Goal: Connect with others: Connect with others

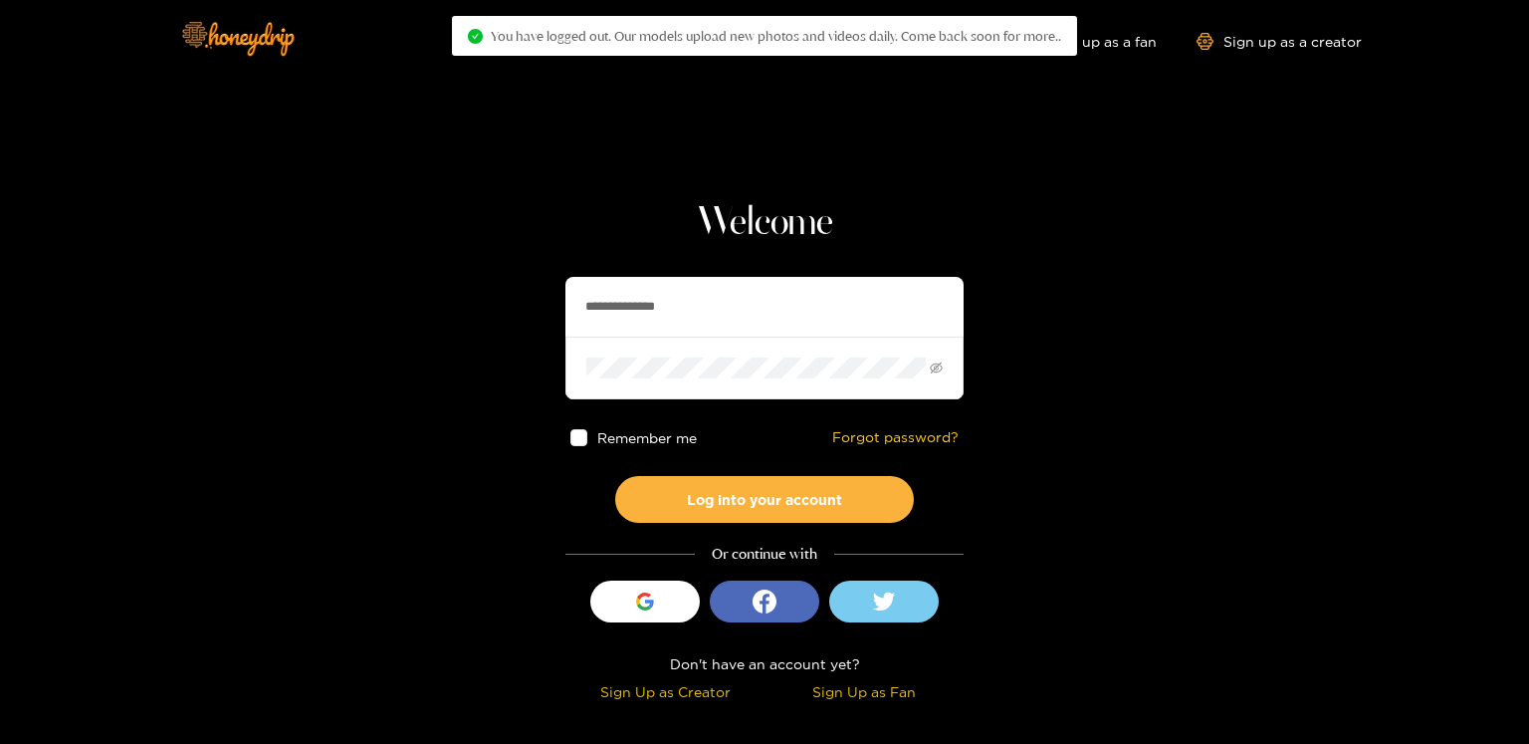
click at [631, 299] on input "**********" at bounding box center [765, 307] width 398 height 60
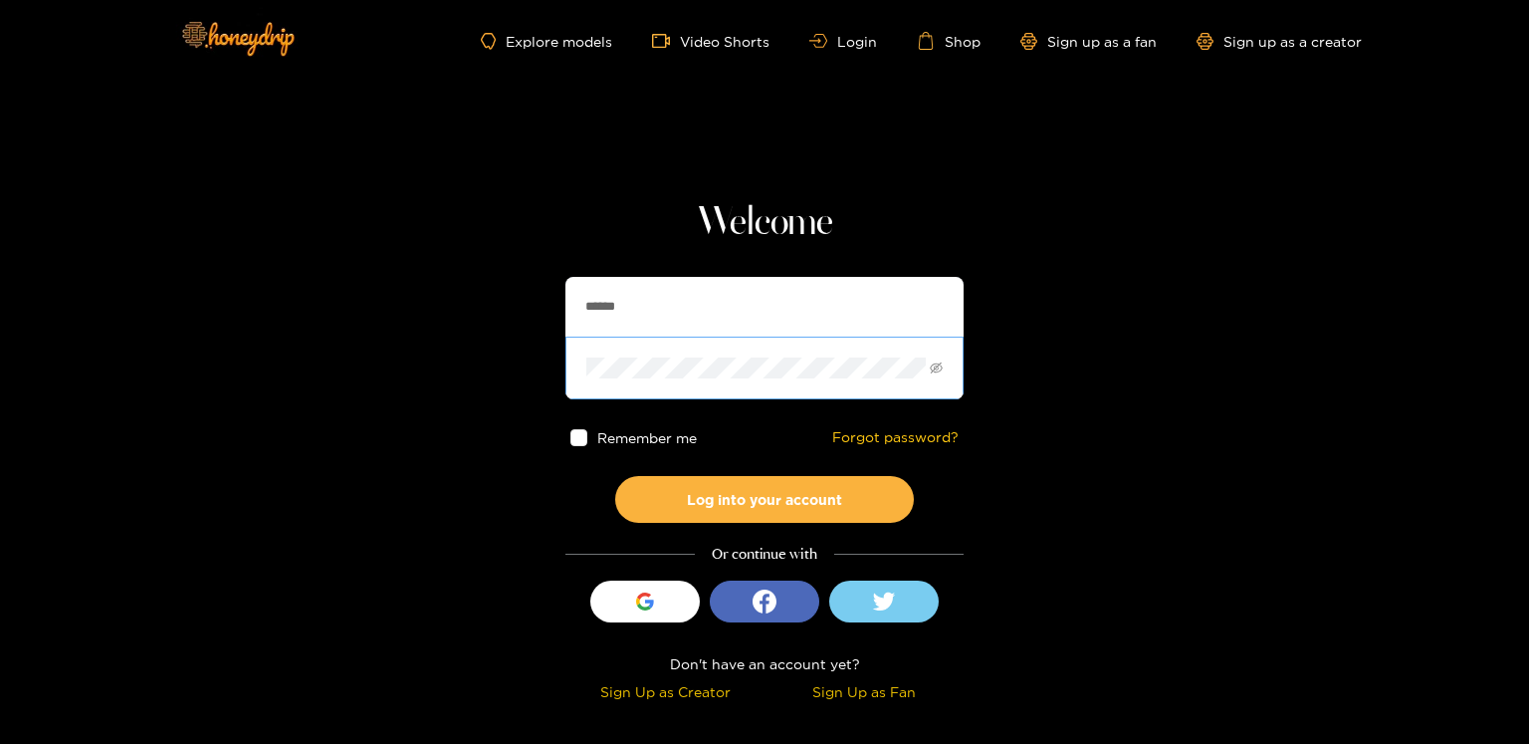
type input "******"
click at [632, 378] on span at bounding box center [765, 368] width 398 height 62
click at [615, 476] on button "Log into your account" at bounding box center [764, 499] width 299 height 47
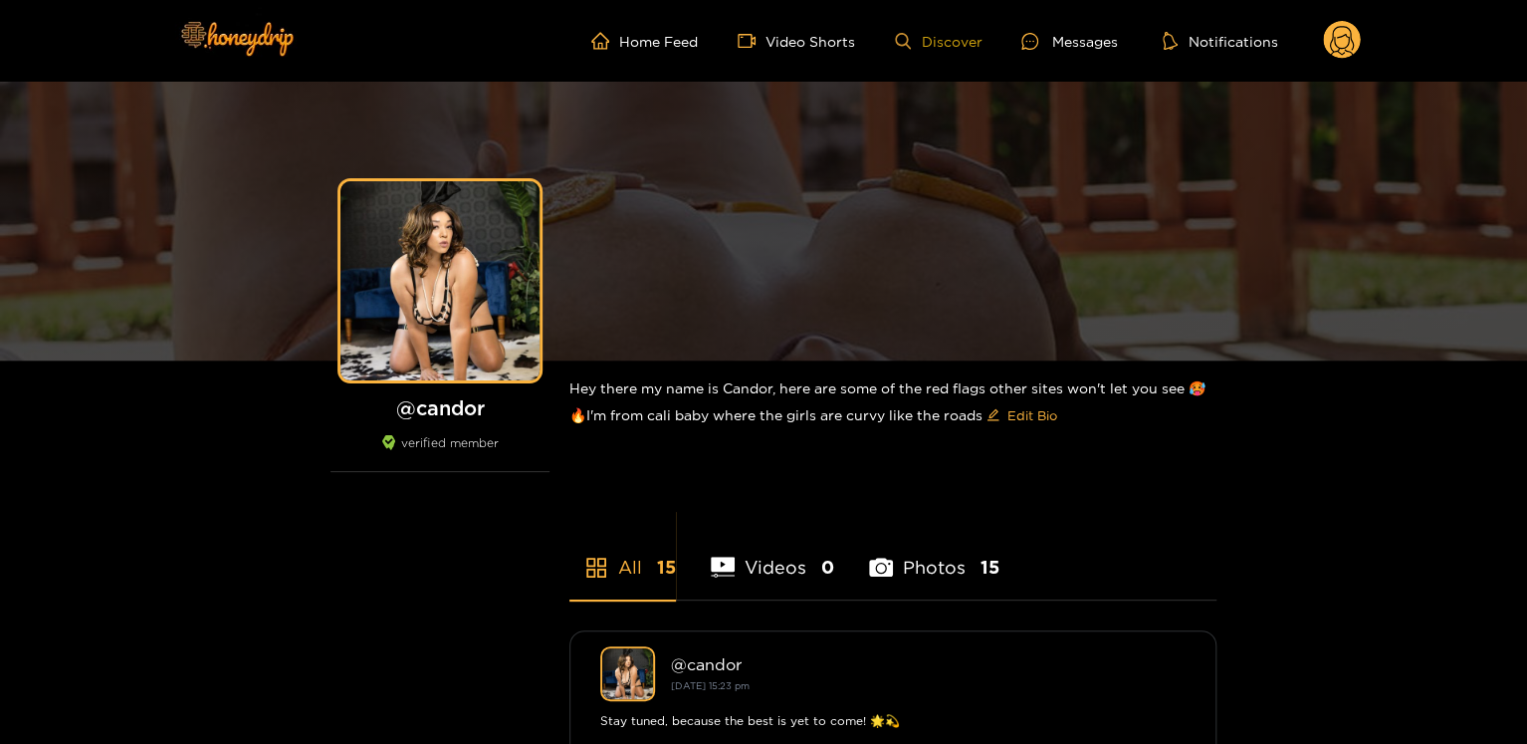
drag, startPoint x: 1099, startPoint y: 36, endPoint x: 960, endPoint y: 35, distance: 139.4
click at [1094, 36] on div "Messages" at bounding box center [1070, 41] width 96 height 23
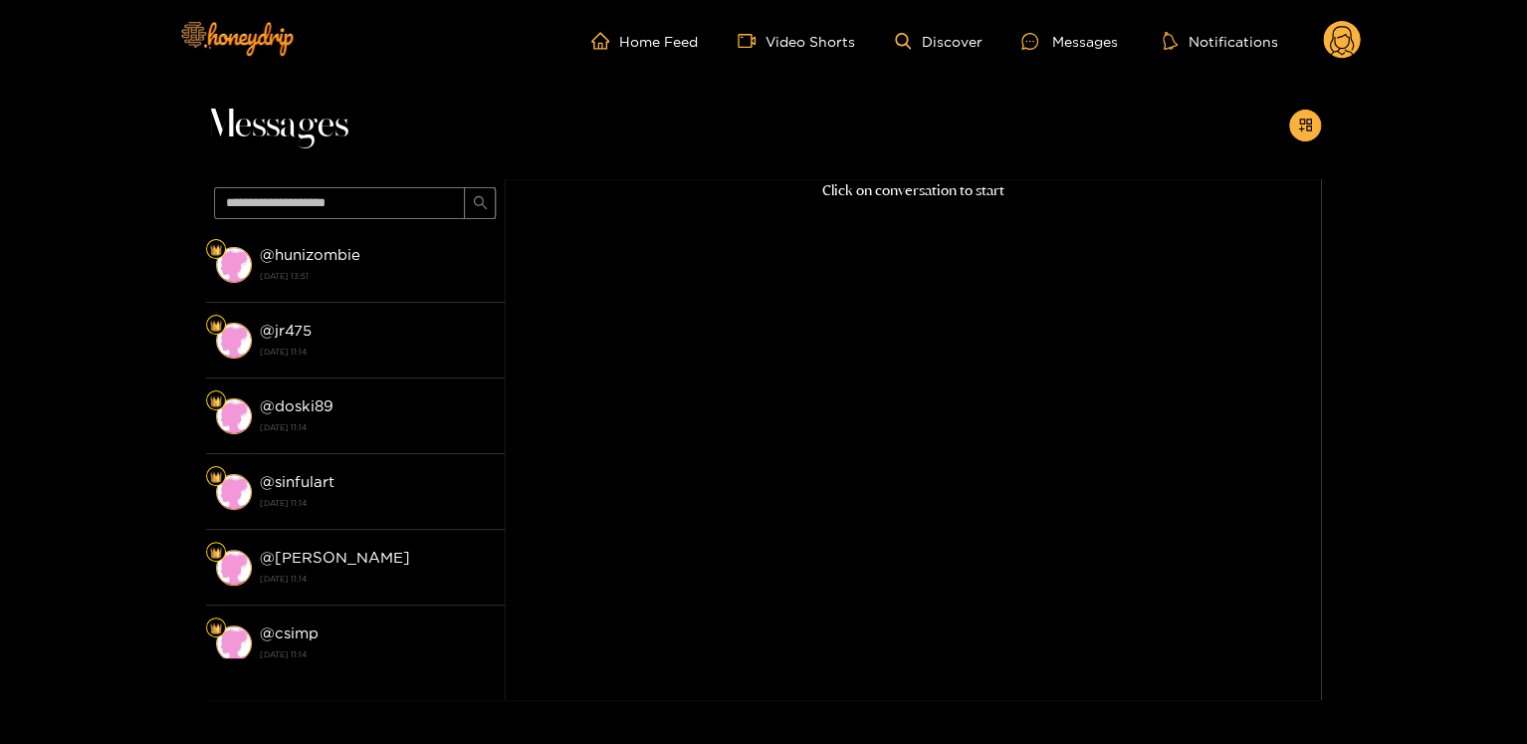
click at [1333, 48] on circle at bounding box center [1342, 40] width 38 height 38
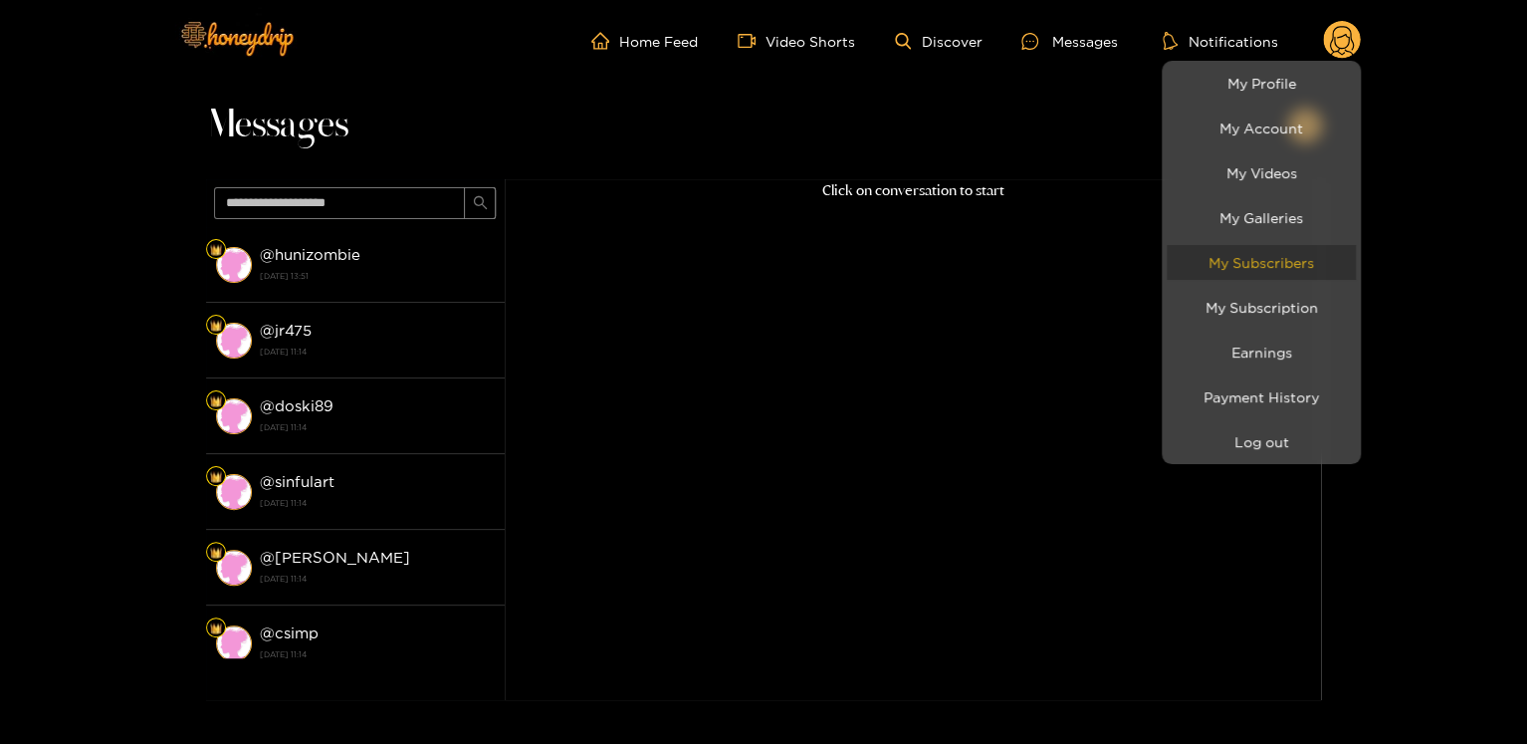
click at [1280, 272] on link "My Subscribers" at bounding box center [1261, 262] width 189 height 35
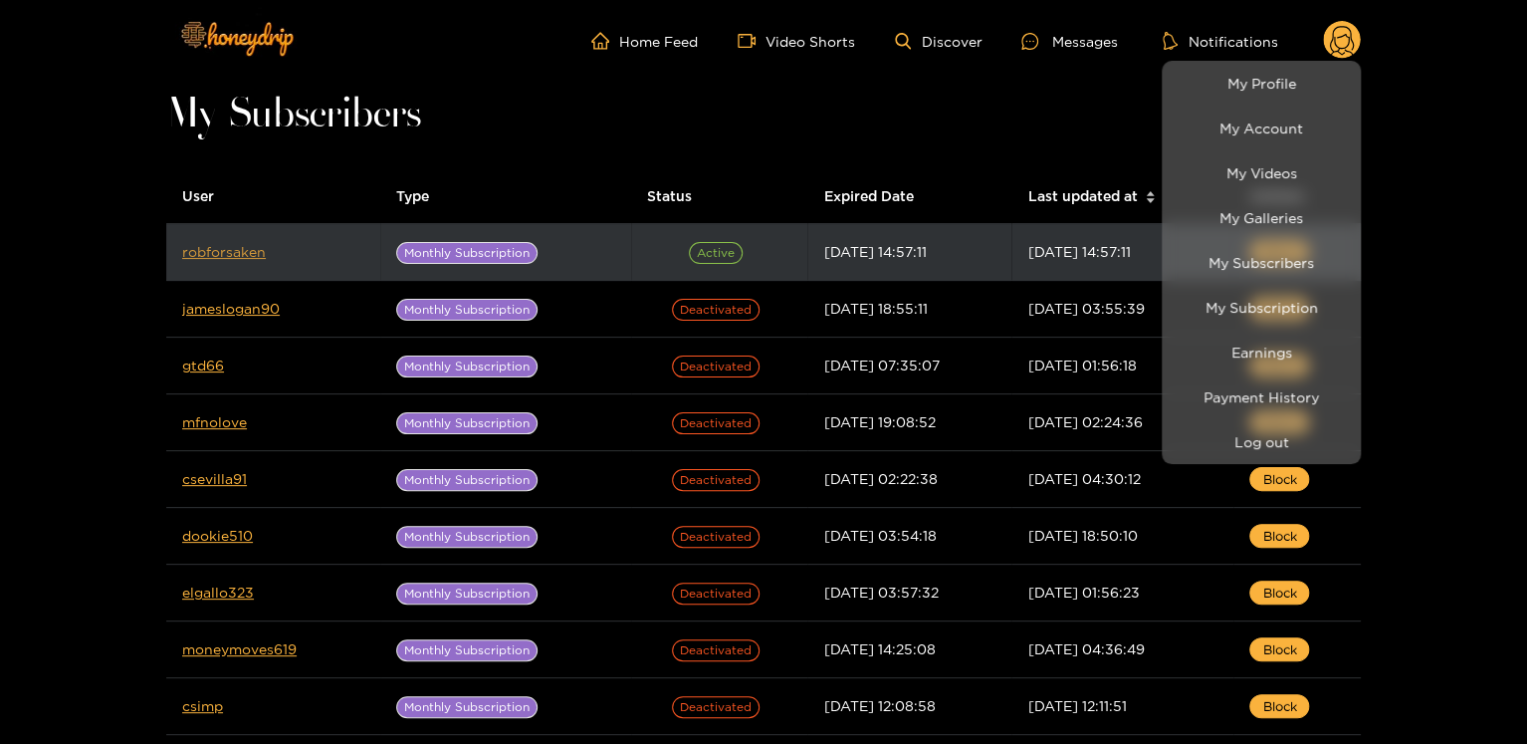
drag, startPoint x: 228, startPoint y: 268, endPoint x: 226, endPoint y: 252, distance: 16.1
click at [227, 263] on div at bounding box center [763, 372] width 1527 height 744
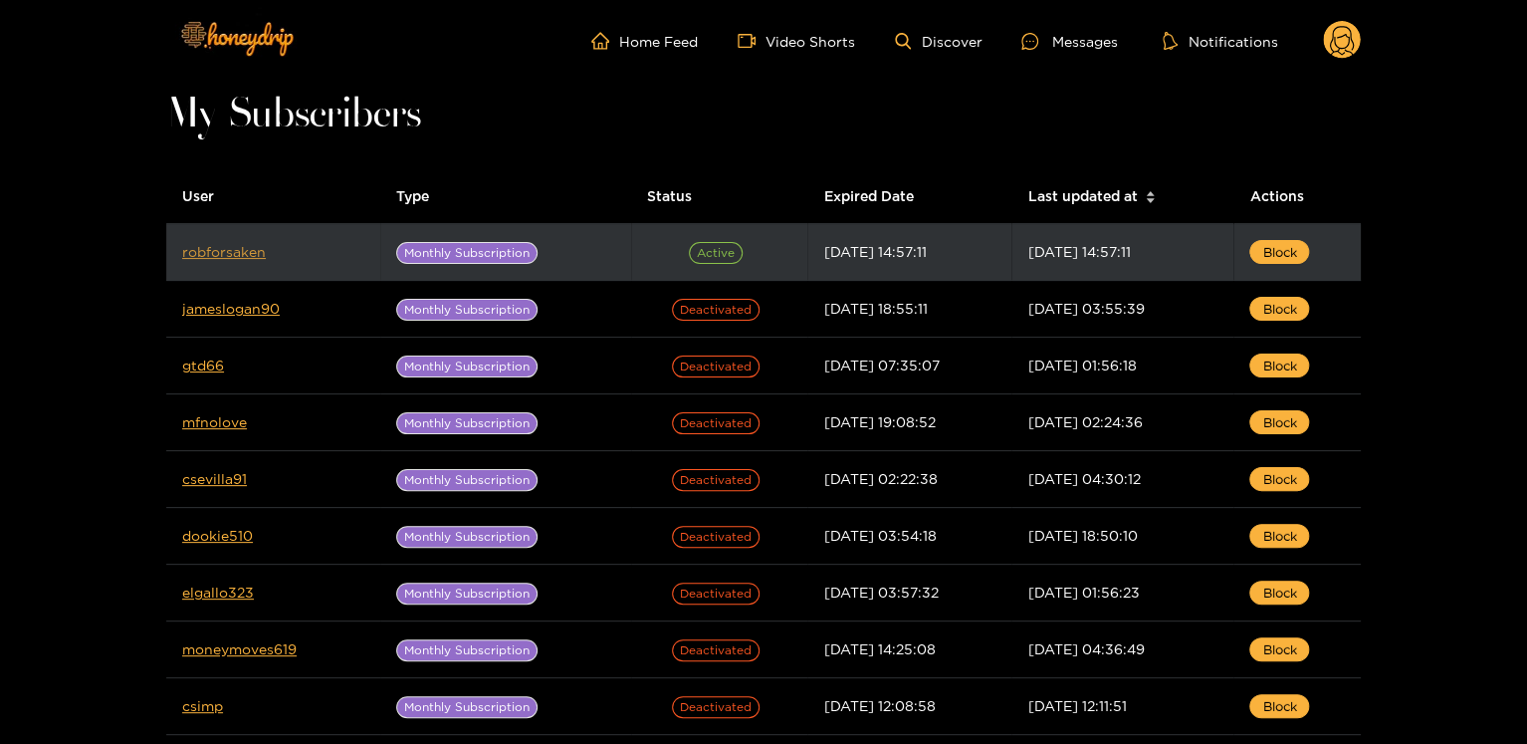
click at [226, 252] on link "robforsaken" at bounding box center [224, 251] width 84 height 15
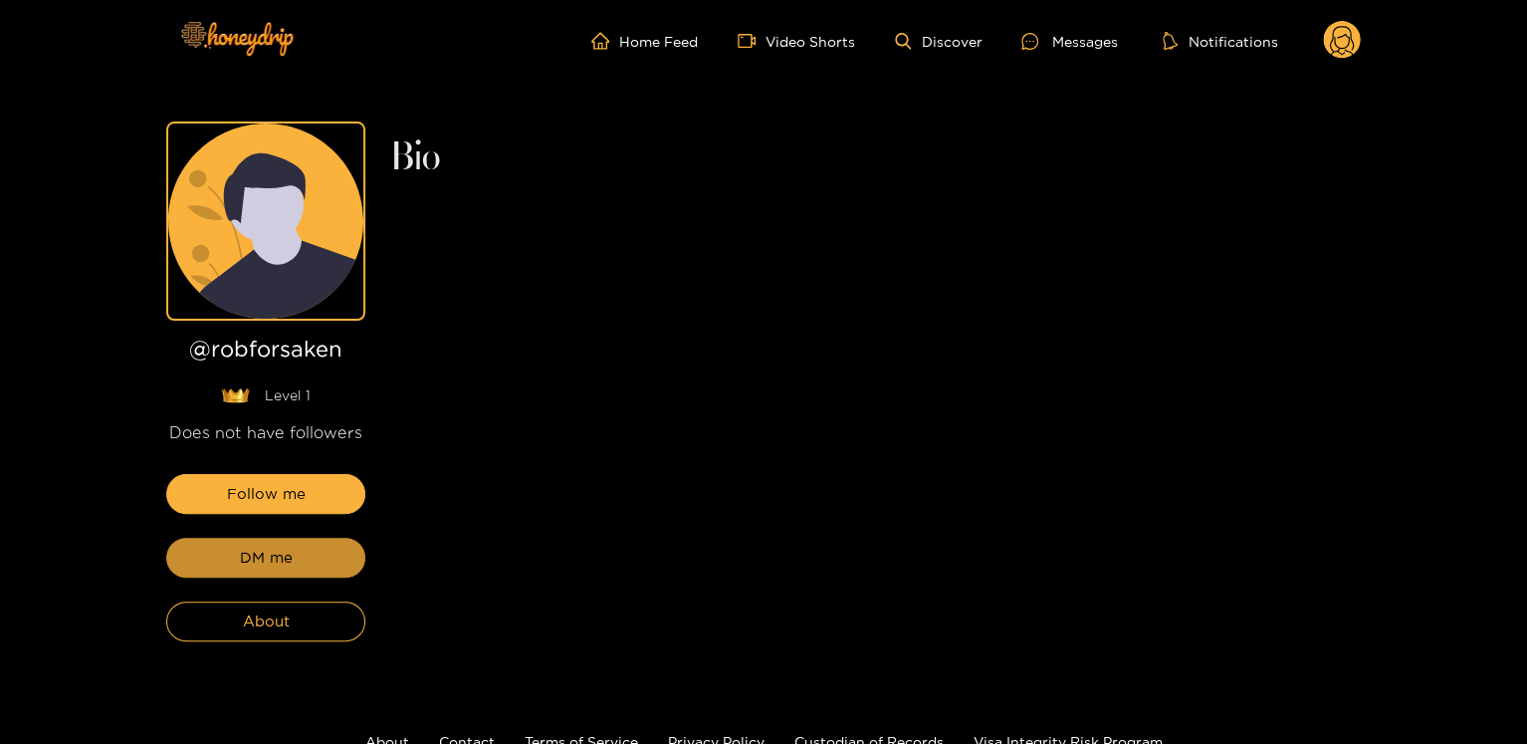
click at [275, 547] on span "DM me" at bounding box center [266, 558] width 53 height 24
